Goal: Task Accomplishment & Management: Manage account settings

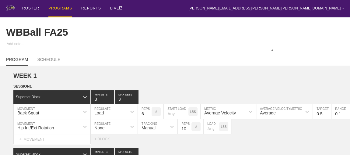
click at [56, 6] on div "PROGRAMS" at bounding box center [60, 8] width 24 height 17
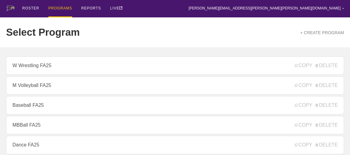
scroll to position [83, 0]
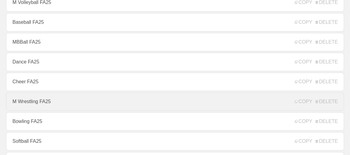
click at [27, 105] on link "M Wrestling FA25" at bounding box center [175, 101] width 338 height 18
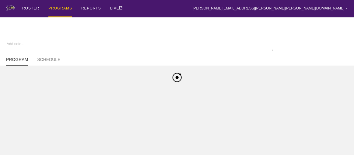
type textarea "x"
type input "M Wrestling FA25"
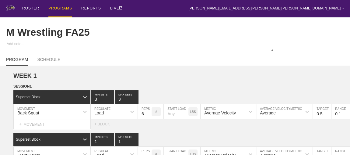
click at [58, 7] on div "PROGRAMS" at bounding box center [60, 8] width 24 height 17
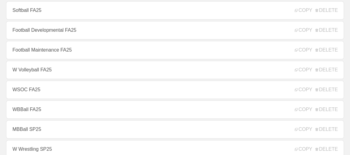
scroll to position [221, 0]
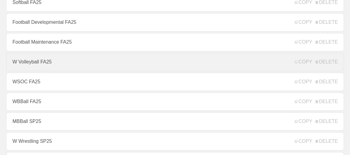
click at [36, 61] on link "W Volleyball FA25" at bounding box center [175, 62] width 338 height 18
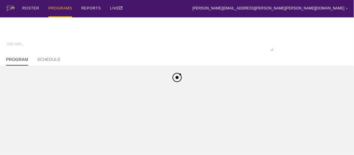
type textarea "x"
type input "W Volleyball FA25"
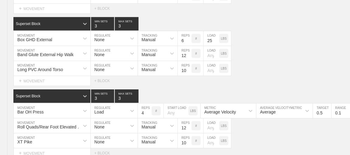
scroll to position [4477, 0]
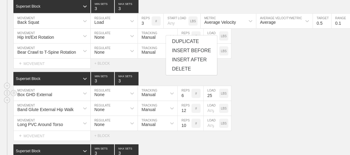
click at [273, 86] on div "Box GHD External MOVEMENT None REGULATE Manual TRACKING 6 REPS # 25 LOAD LBS" at bounding box center [175, 93] width 350 height 15
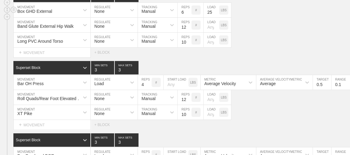
scroll to position [4588, 0]
